Goal: Use online tool/utility: Utilize a website feature to perform a specific function

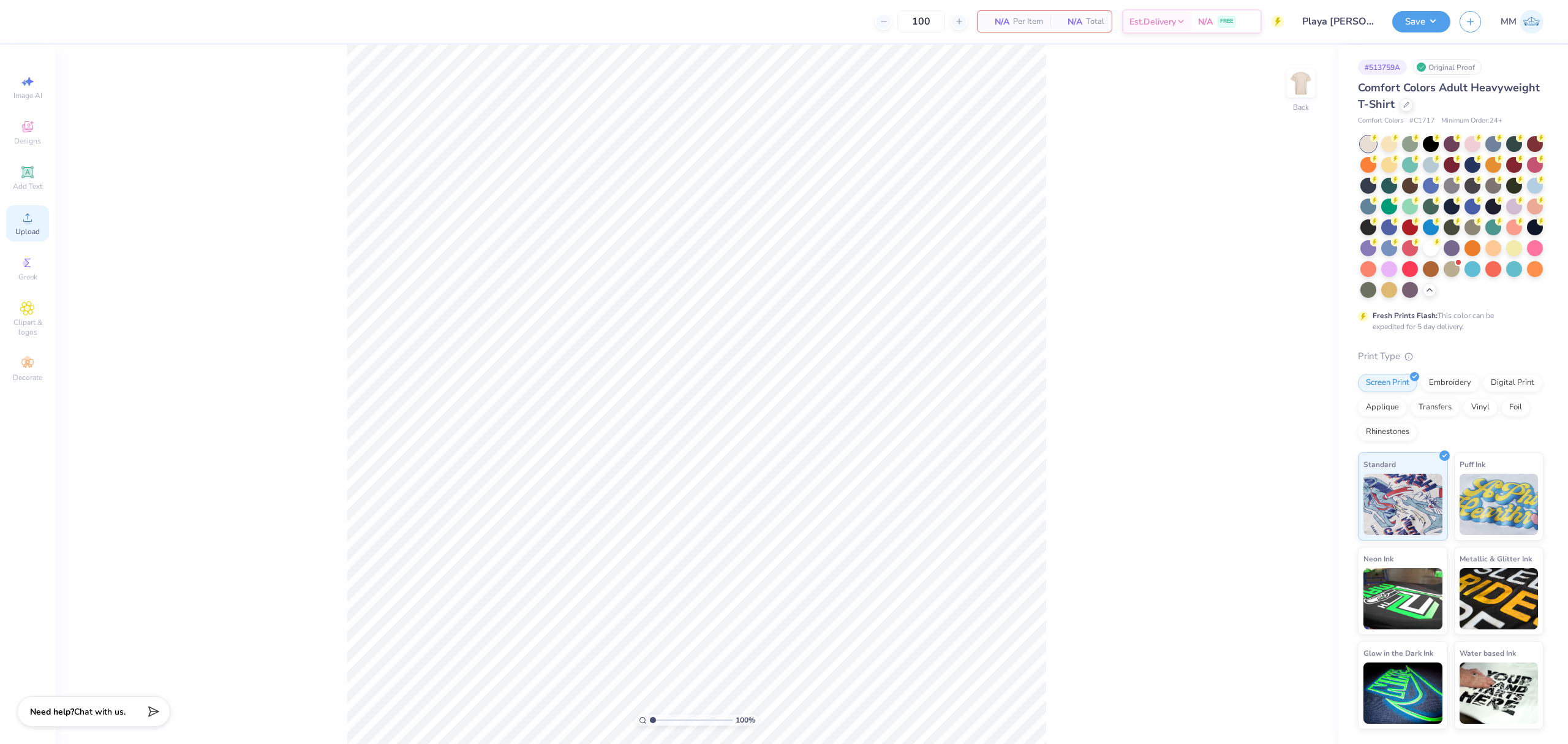
click at [37, 216] on div "Upload" at bounding box center [27, 223] width 43 height 36
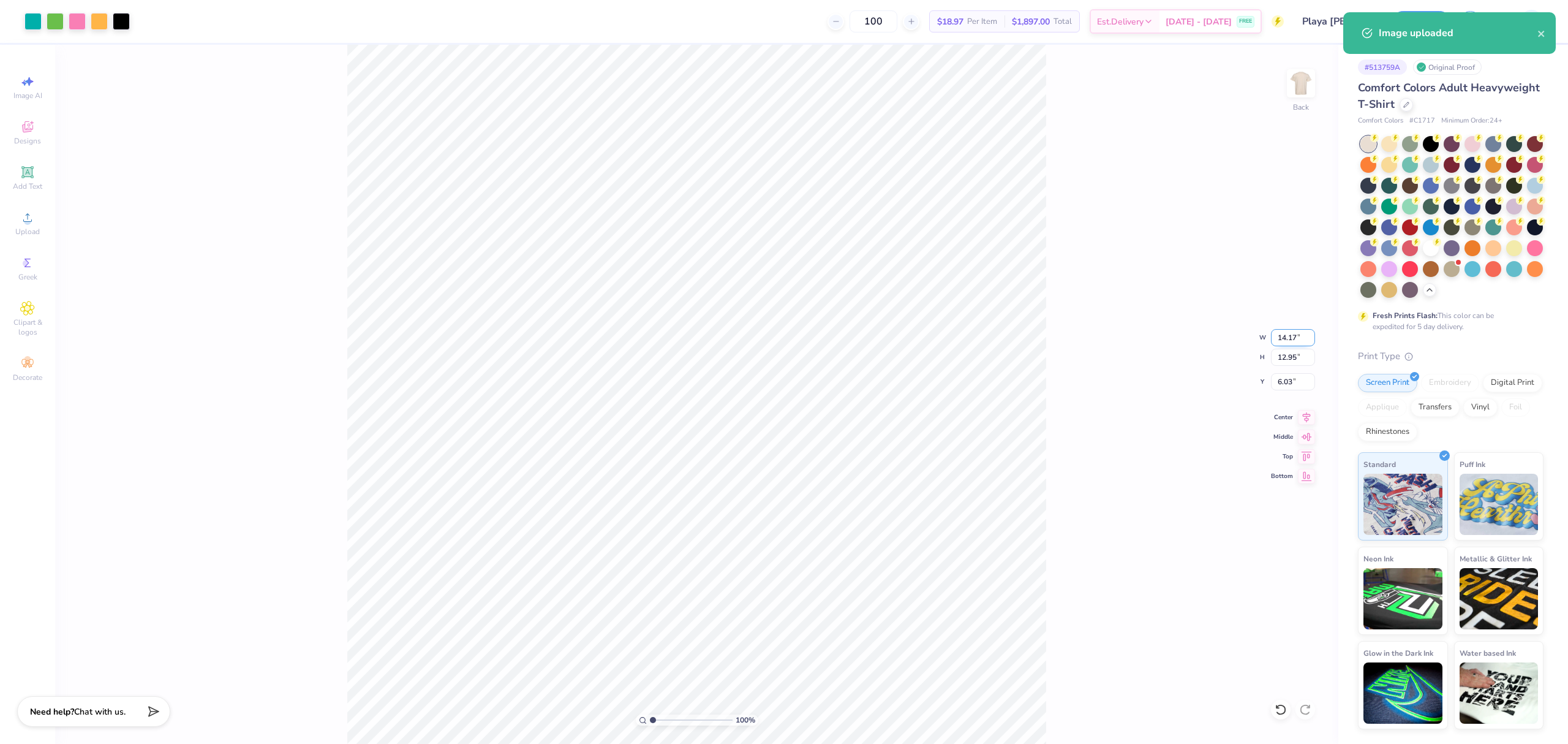
click at [1278, 329] on input "14.17" at bounding box center [1293, 337] width 44 height 17
type input "10.00"
type input "9.14"
click at [1282, 383] on input "7.93" at bounding box center [1293, 381] width 44 height 17
type input "3.00"
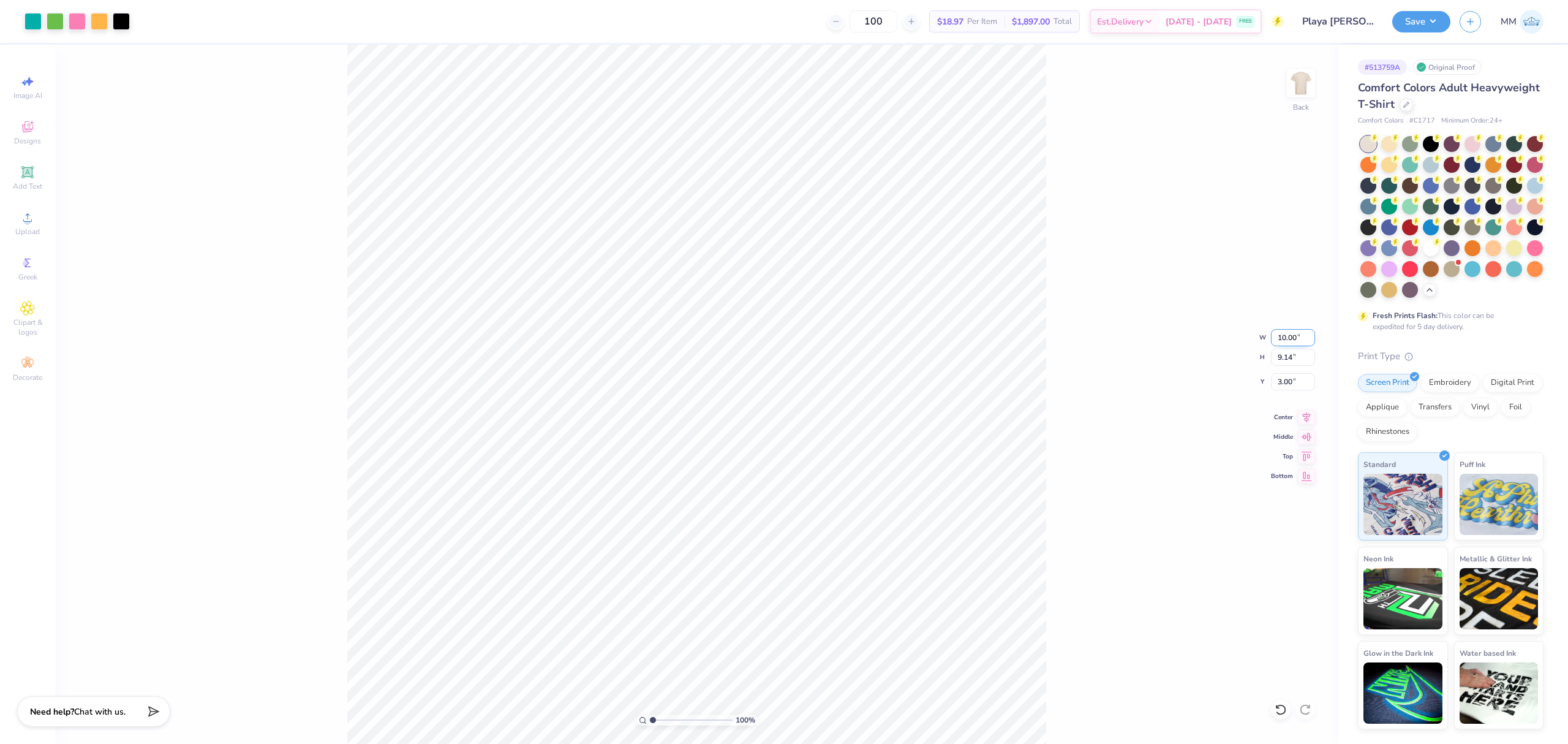
click at [1290, 336] on input "10.00" at bounding box center [1293, 337] width 44 height 17
type input "11.00"
type input "10.05"
click at [1294, 390] on input "2.54" at bounding box center [1293, 381] width 44 height 17
type input "3.00"
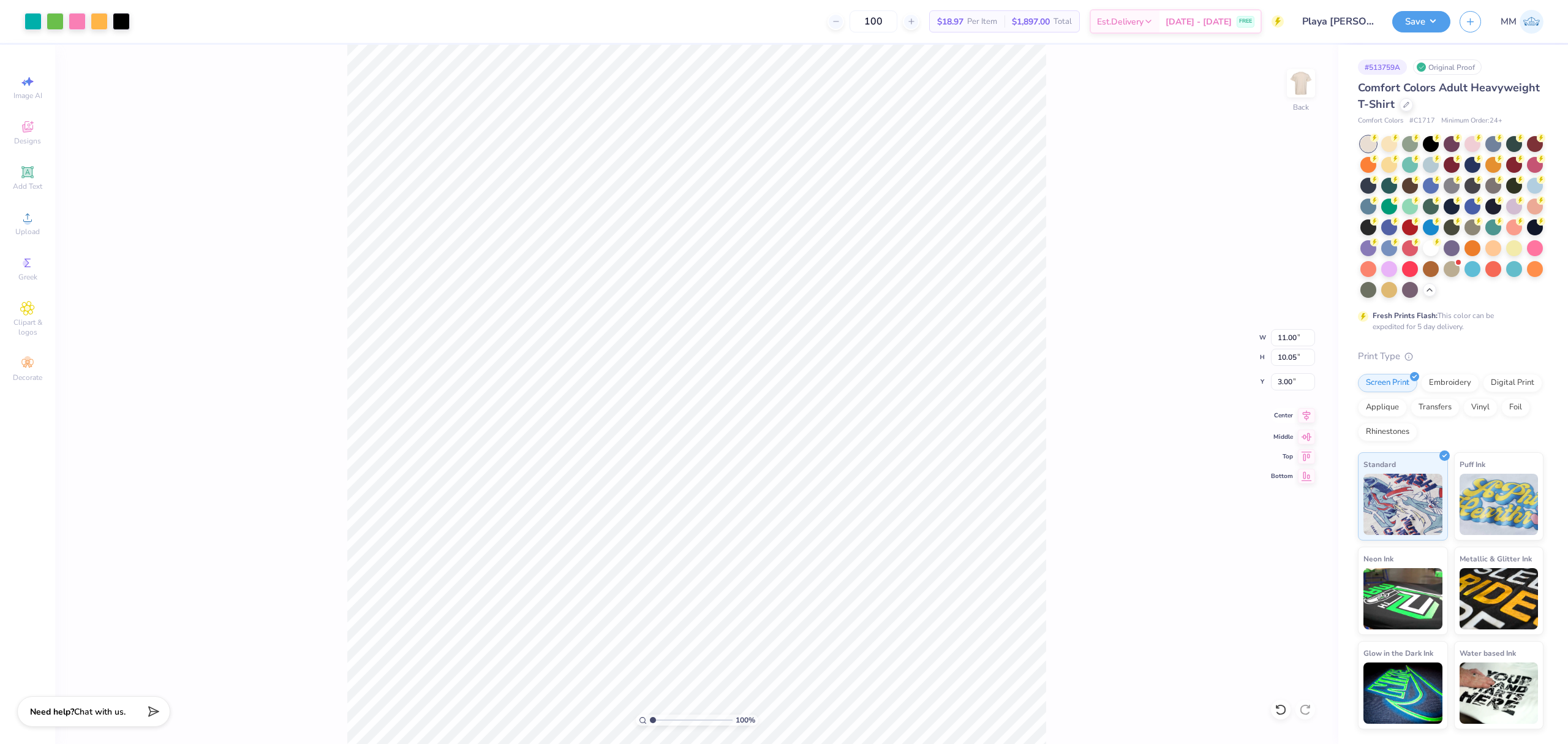
click at [1309, 419] on icon at bounding box center [1306, 416] width 17 height 15
click at [1446, 24] on button "Save" at bounding box center [1421, 20] width 58 height 21
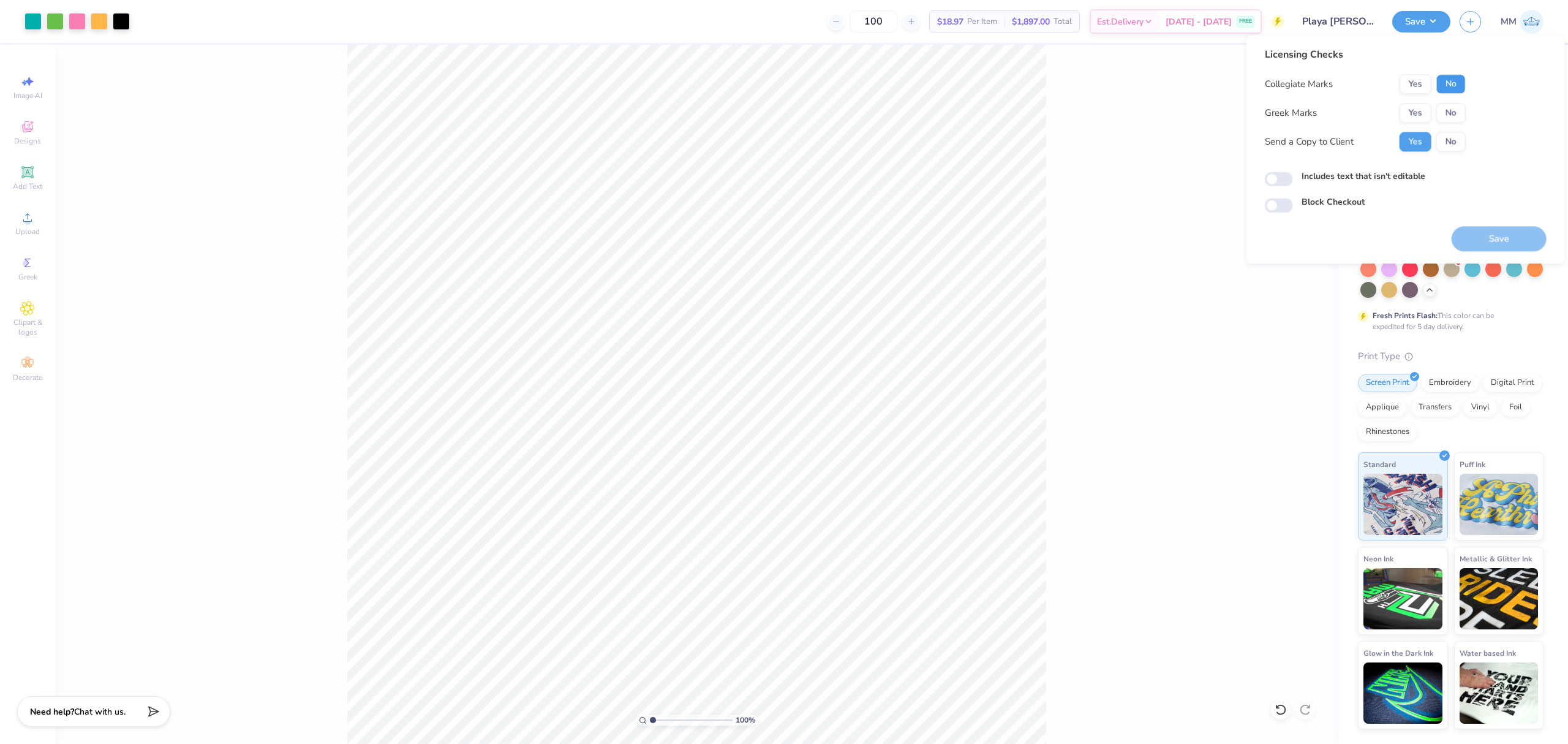
click at [1453, 84] on button "No" at bounding box center [1451, 84] width 29 height 20
click at [1449, 108] on button "No" at bounding box center [1451, 112] width 29 height 20
drag, startPoint x: 1390, startPoint y: 181, endPoint x: 1441, endPoint y: 217, distance: 62.4
click at [1390, 181] on label "Includes text that isn't editable" at bounding box center [1363, 177] width 124 height 13
click at [1293, 181] on input "Includes text that isn't editable" at bounding box center [1279, 180] width 28 height 15
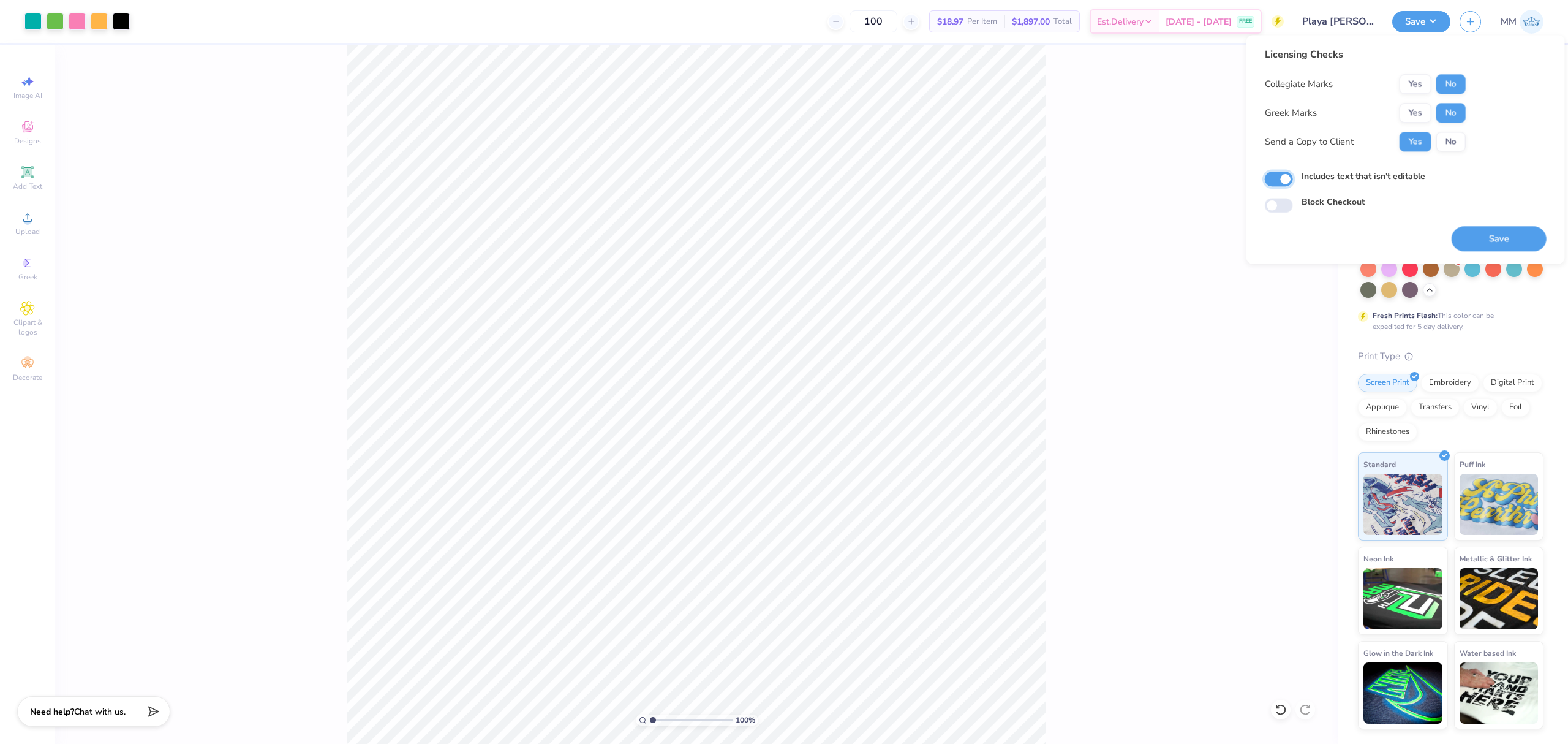
checkbox input "true"
click at [1473, 239] on button "Save" at bounding box center [1499, 238] width 95 height 25
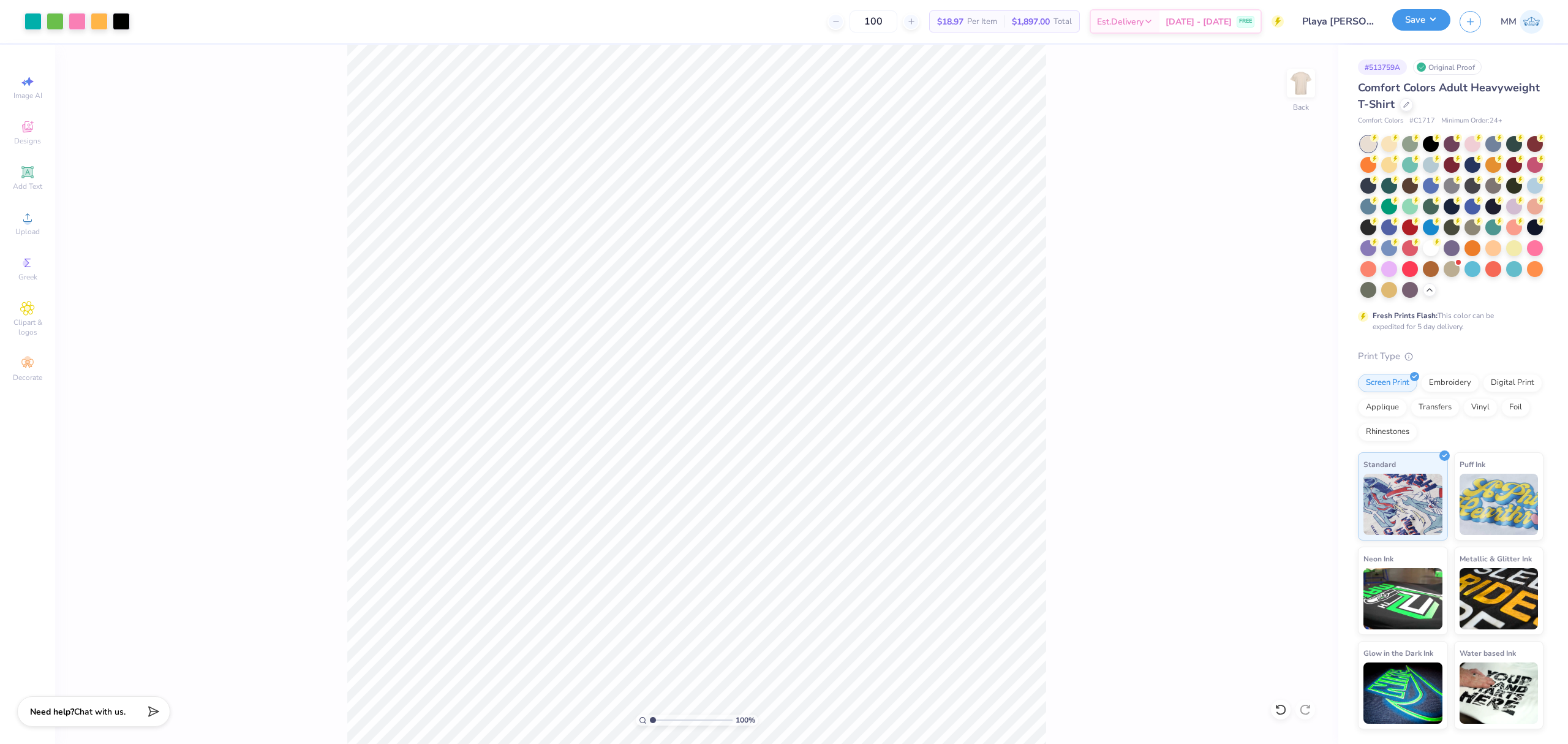
click at [1412, 30] on div "Save" at bounding box center [1421, 21] width 58 height 21
